Goal: Task Accomplishment & Management: Use online tool/utility

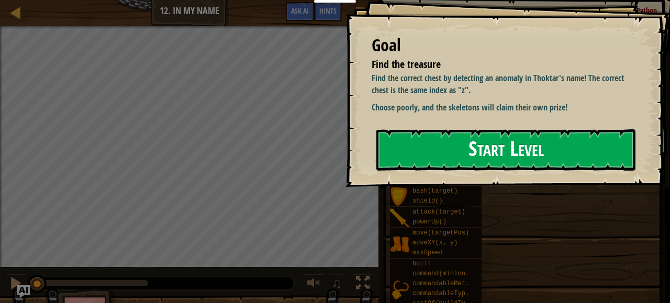
click at [506, 159] on button "Start Level" at bounding box center [505, 149] width 259 height 41
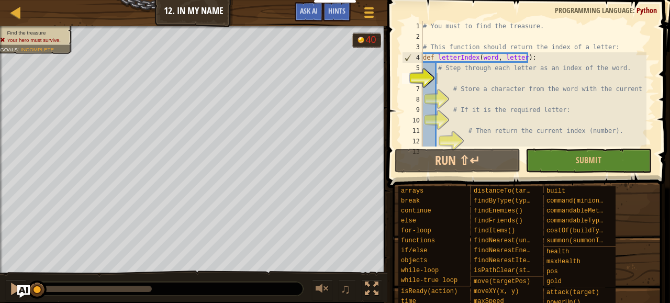
click at [354, 18] on div "Game Menu Done Hints Ask AI" at bounding box center [335, 14] width 93 height 25
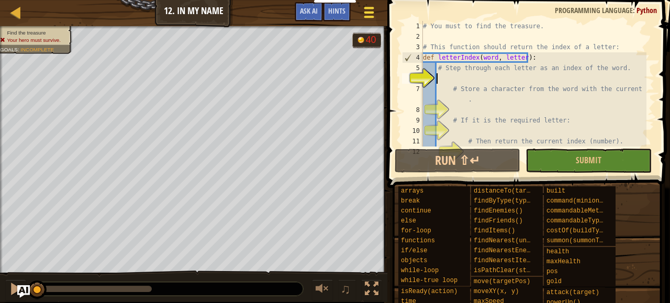
click at [361, 16] on button "Game Menu" at bounding box center [369, 15] width 28 height 26
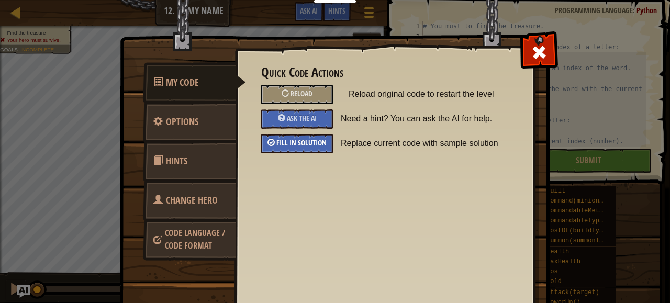
click at [315, 135] on div "Fill in solution" at bounding box center [297, 143] width 72 height 19
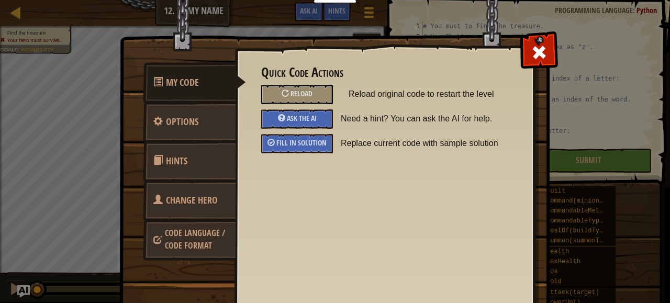
click at [622, 62] on div "My Code Options Hints Change Hero Code Language / Code Format Quick Code Action…" at bounding box center [335, 151] width 670 height 303
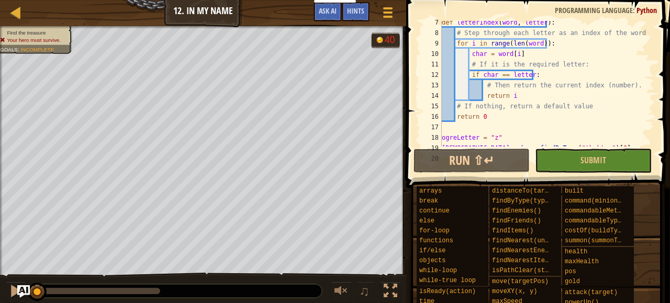
scroll to position [66, 0]
